Goal: Navigation & Orientation: Find specific page/section

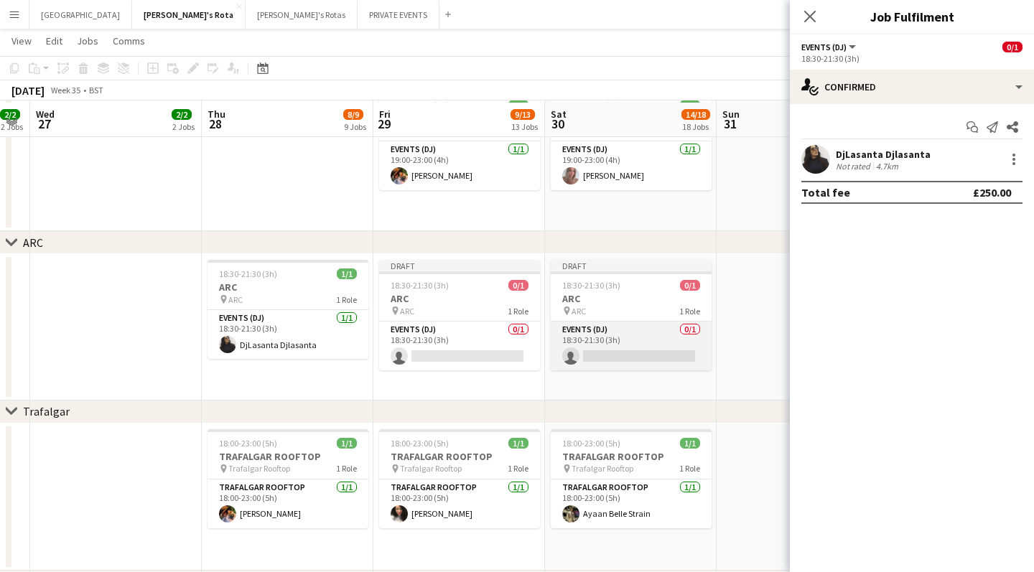
scroll to position [2226, 0]
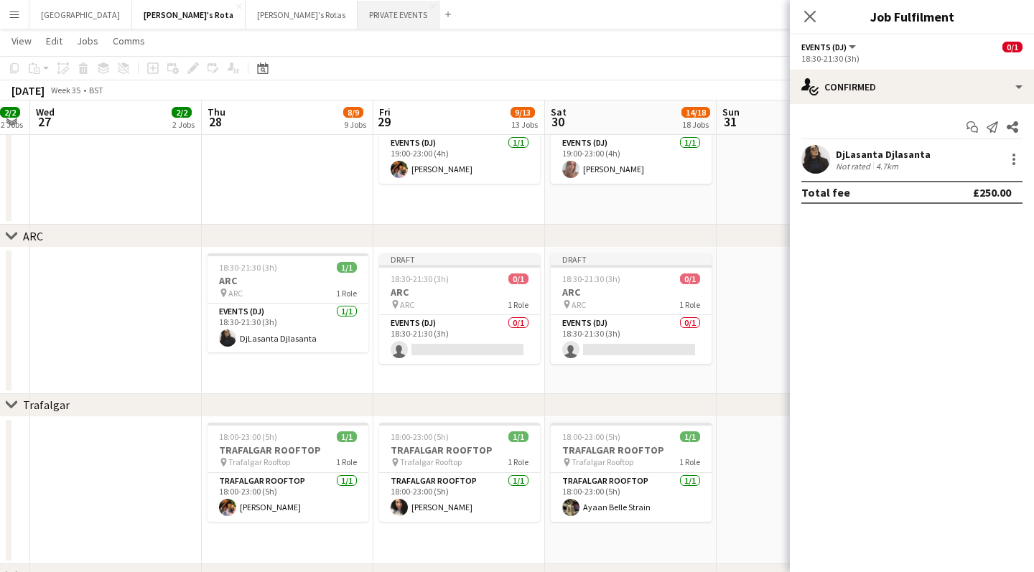
click at [358, 14] on button "PRIVATE EVENTS Close" at bounding box center [399, 15] width 82 height 28
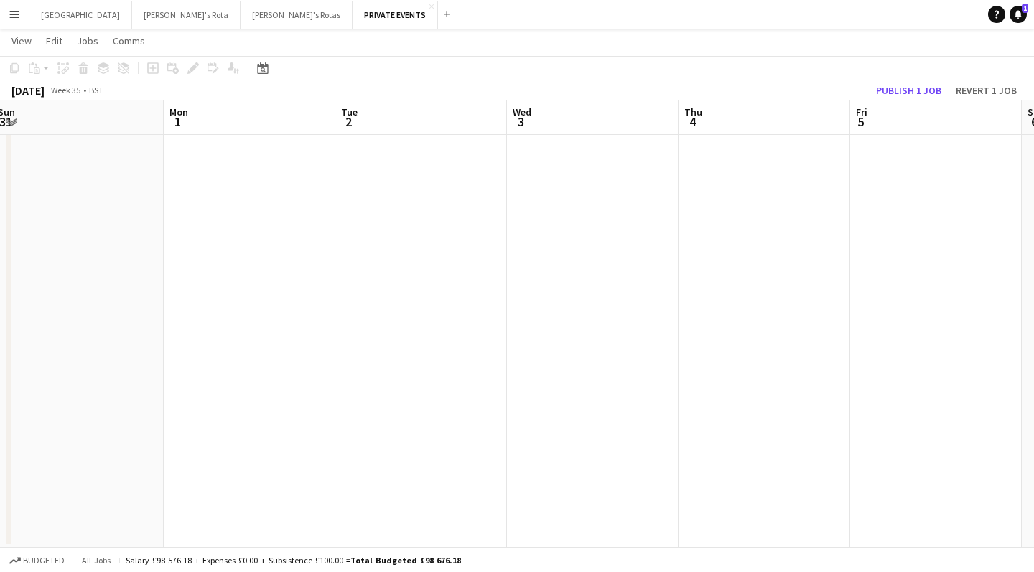
scroll to position [64, 0]
